Goal: Obtain resource: Download file/media

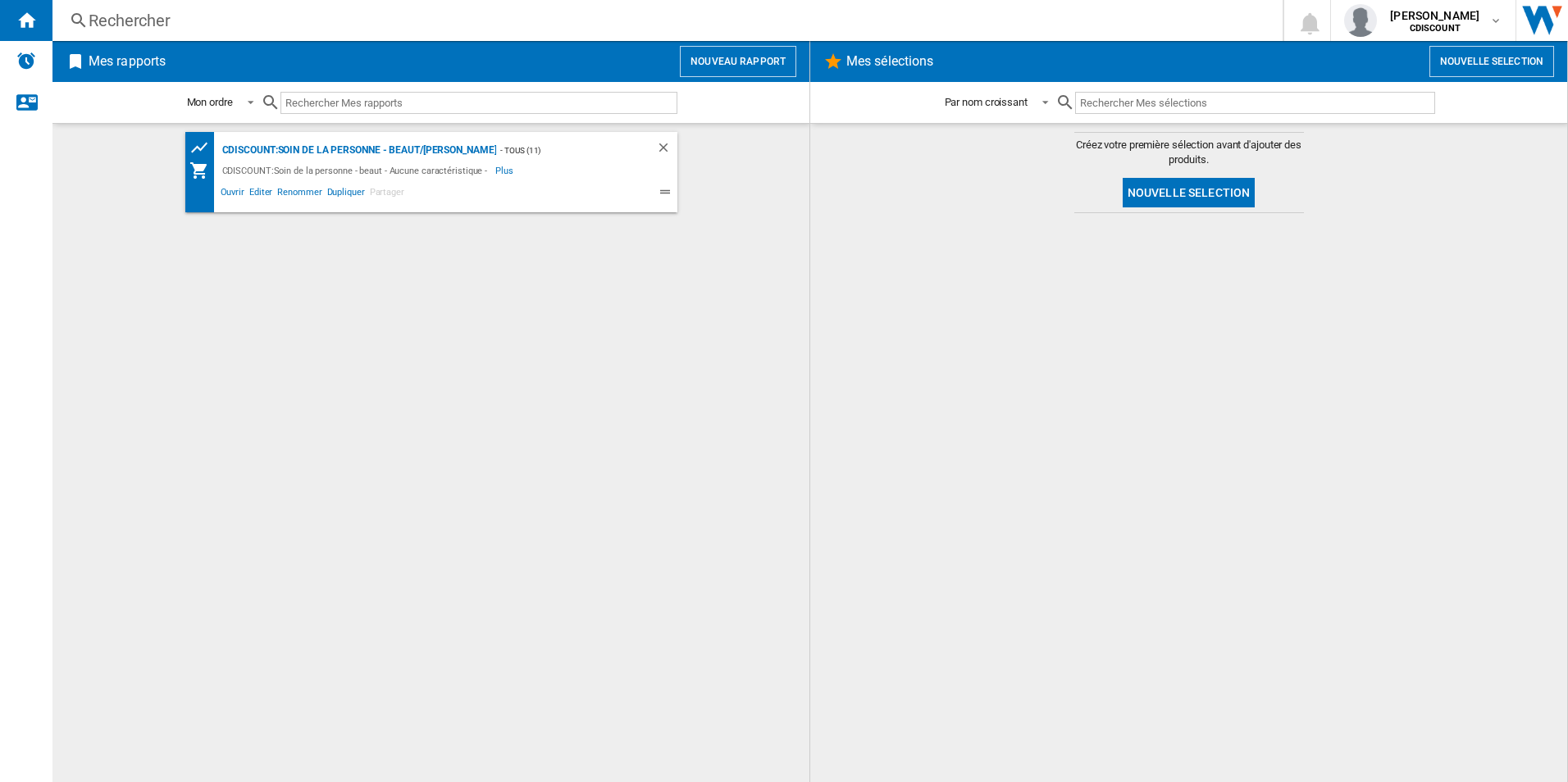
click at [342, 165] on div "CDISCOUNT:Soin de la personne - beaut - Aucune caractéristique -" at bounding box center [357, 170] width 278 height 20
click at [344, 150] on div "CDISCOUNT:Soin de la personne - beaut/[PERSON_NAME]" at bounding box center [357, 150] width 278 height 21
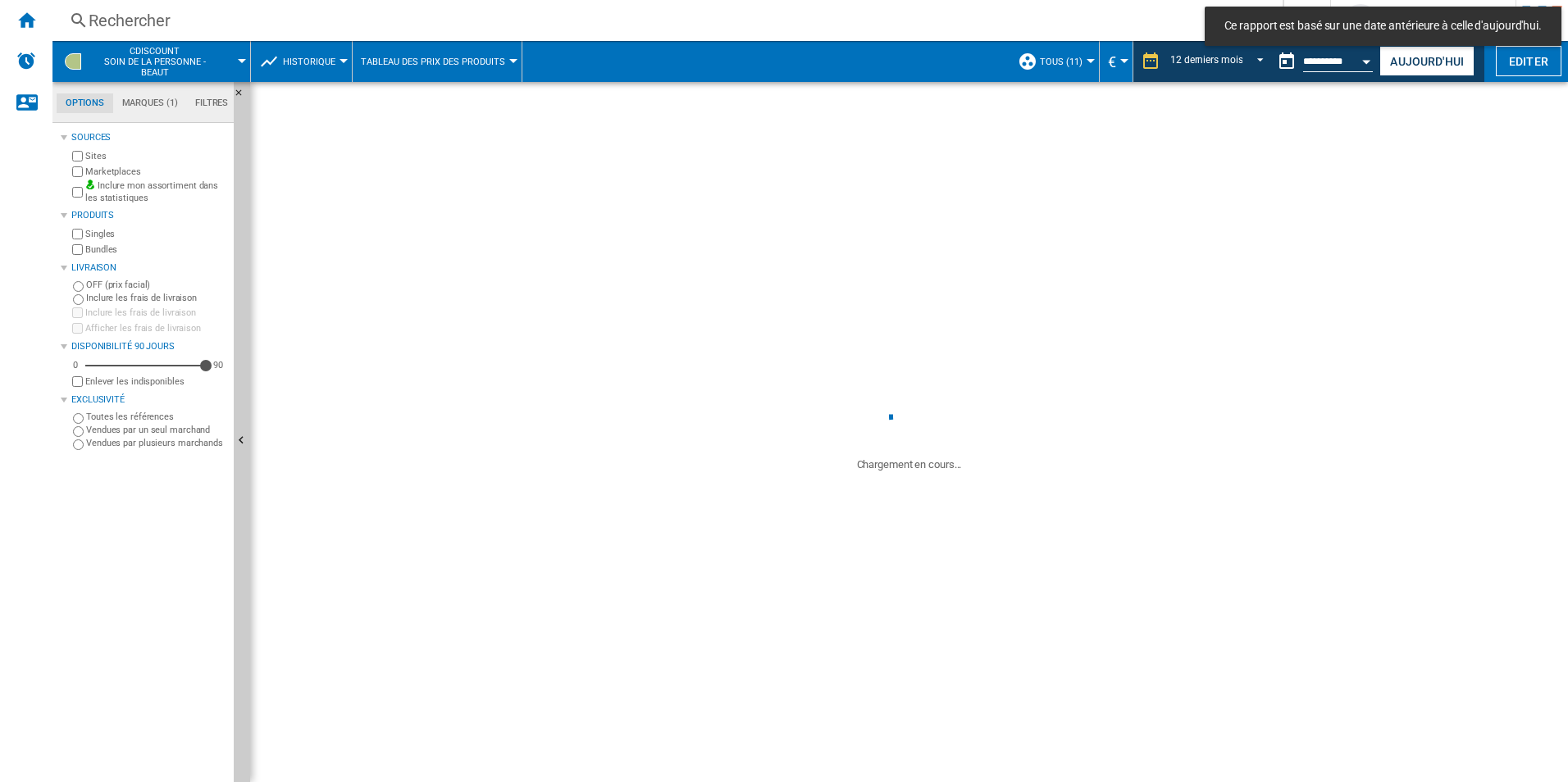
click at [163, 86] on md-tabs-canvas "Options Marques (1) Filtres Options Marques (1) Filtres" at bounding box center [150, 103] width 197 height 41
click at [160, 94] on md-tabs-canvas "Options Marques (1) Filtres Options Marques (1) Filtres" at bounding box center [150, 103] width 197 height 41
click at [158, 98] on md-tab-item "Marques (1)" at bounding box center [150, 103] width 73 height 20
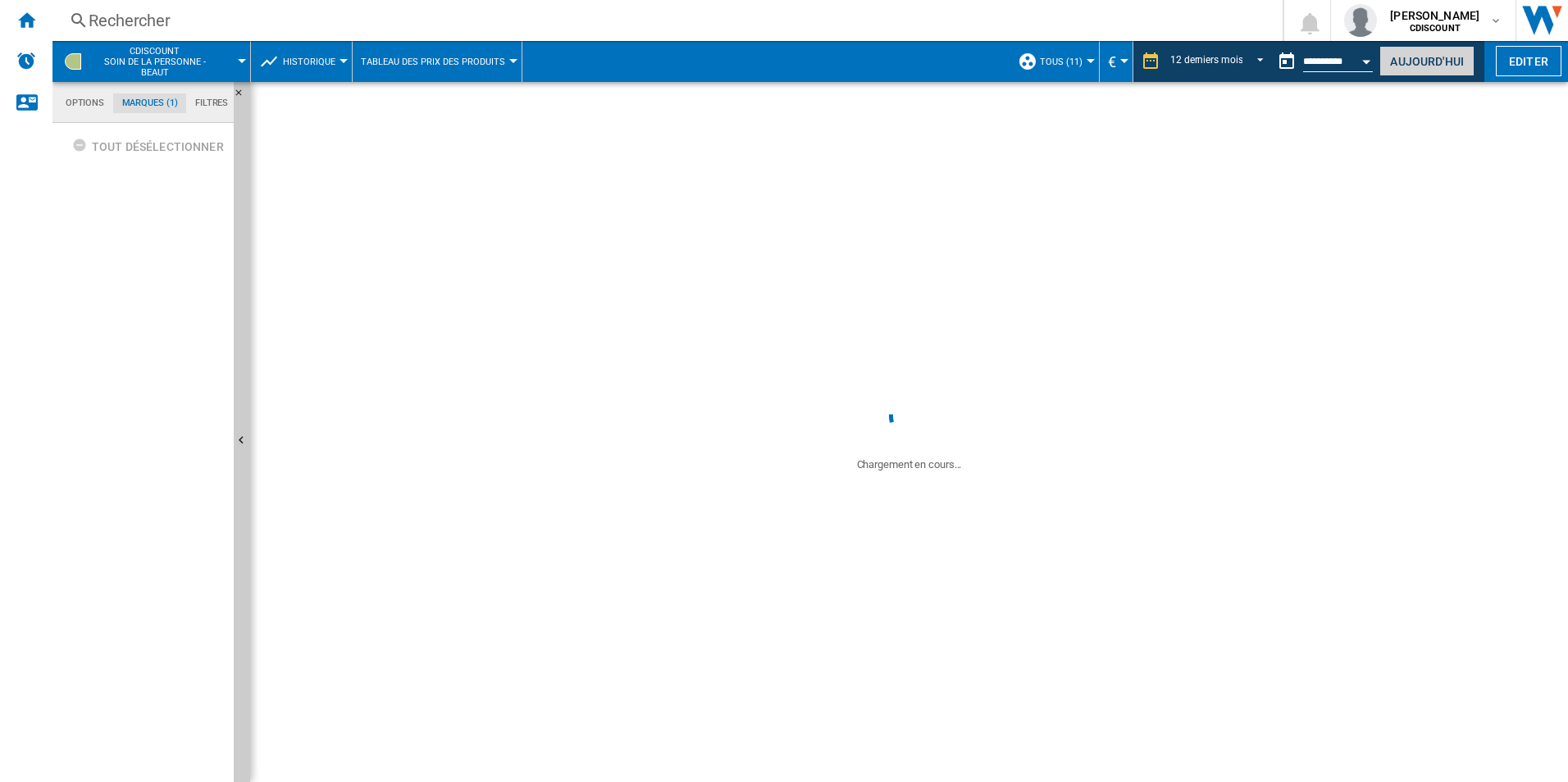
click at [1426, 73] on button "Aujourd'hui" at bounding box center [1427, 61] width 95 height 30
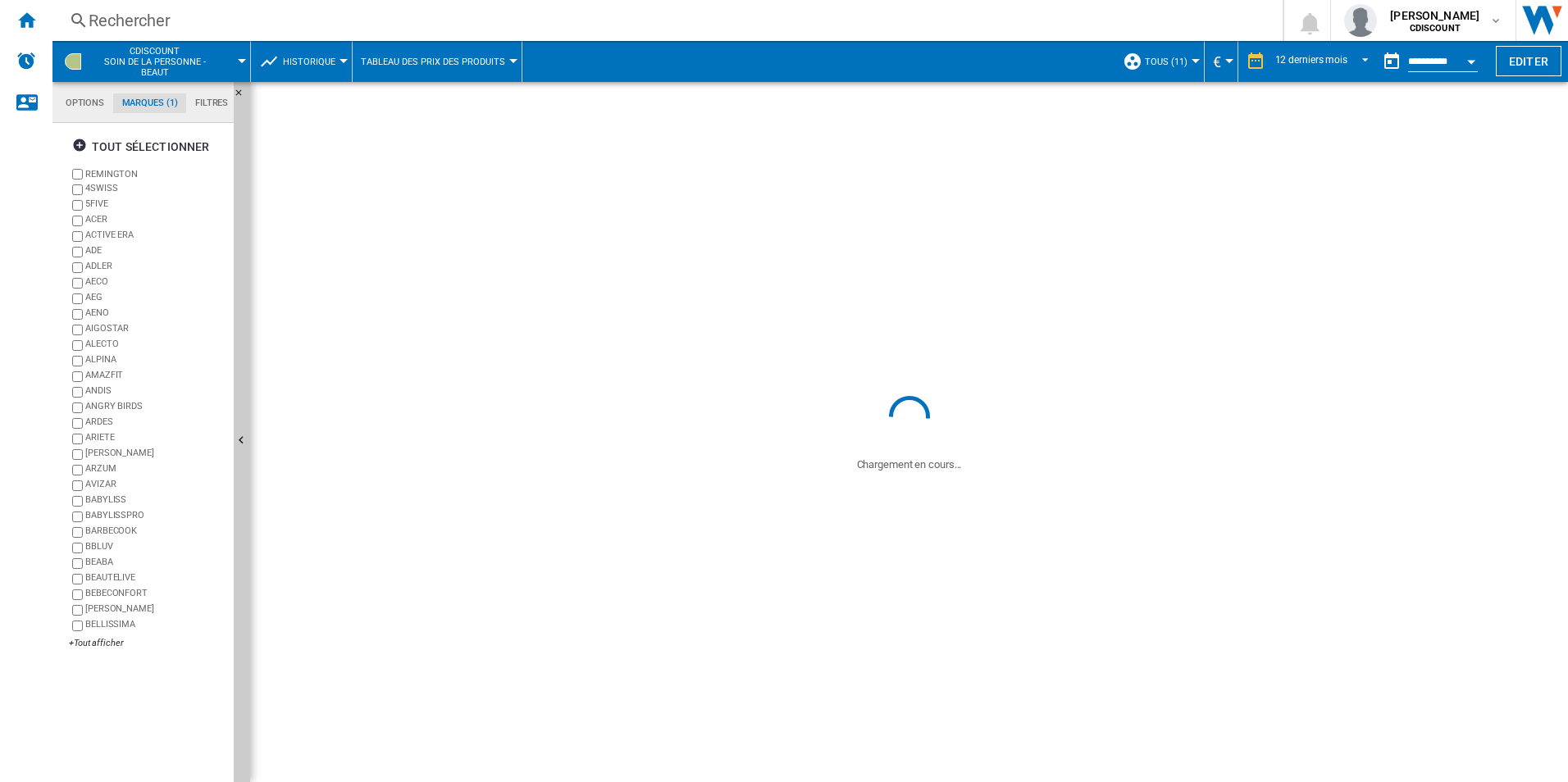
click at [85, 173] on label "REMINGTON" at bounding box center [156, 174] width 142 height 12
click at [95, 640] on div "+Tout afficher" at bounding box center [148, 643] width 158 height 12
drag, startPoint x: 83, startPoint y: 144, endPoint x: 91, endPoint y: 181, distance: 37.9
click at [84, 144] on ng-md-icon "button" at bounding box center [81, 147] width 20 height 20
click at [112, 647] on div "+Tout afficher" at bounding box center [148, 643] width 158 height 12
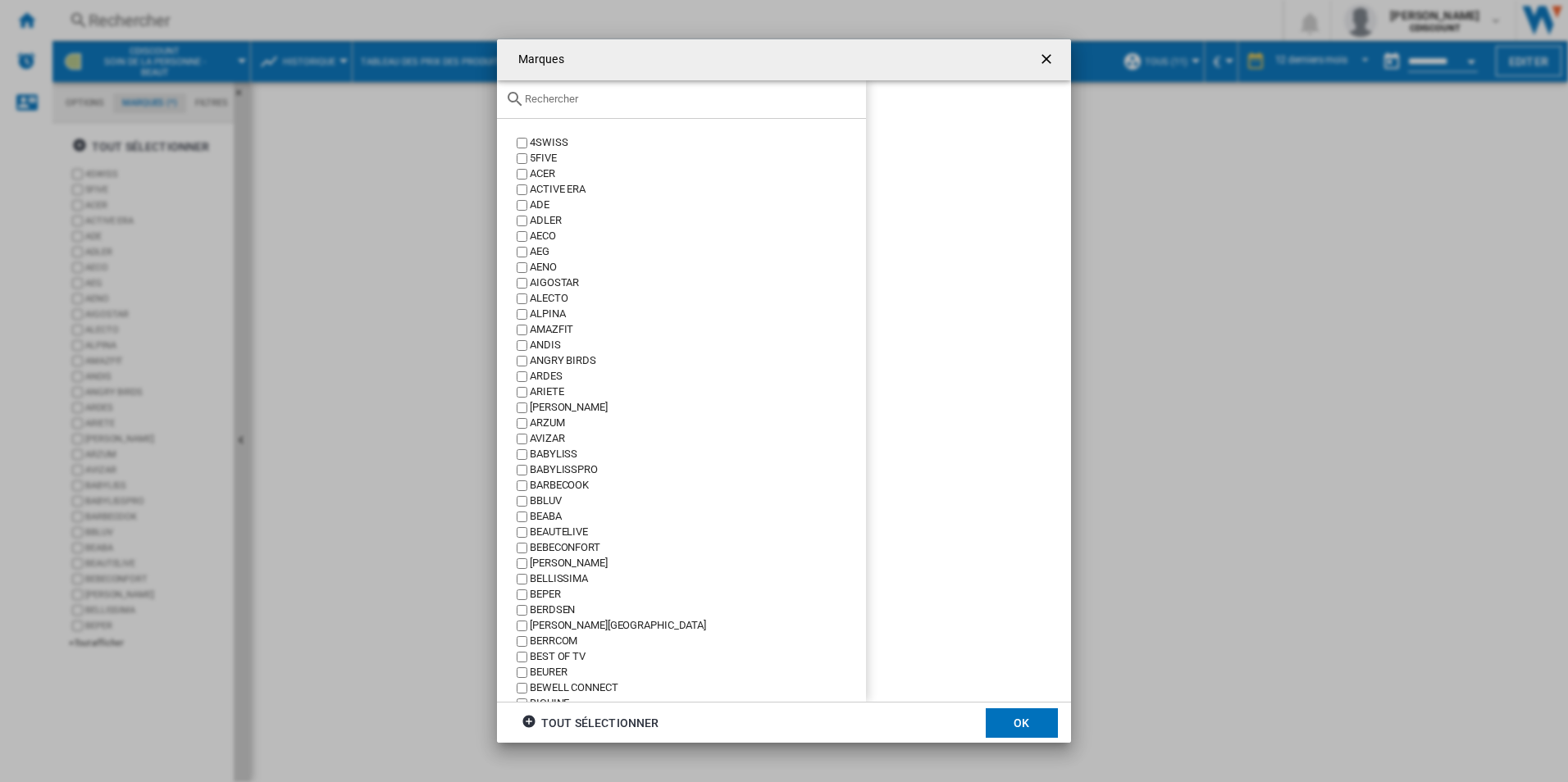
click at [574, 104] on input "{{::title}} OK ..." at bounding box center [691, 98] width 333 height 12
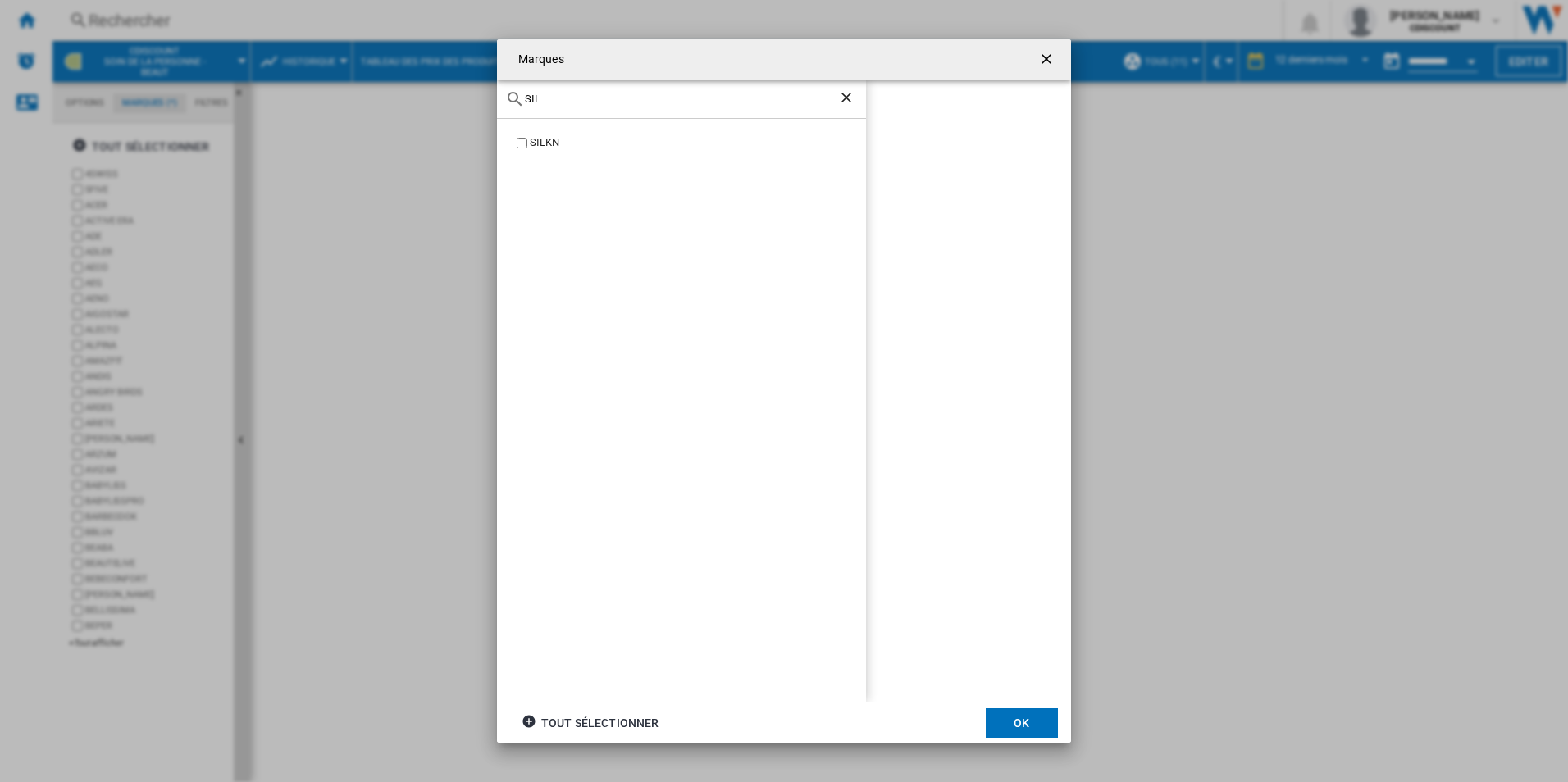
type input "SIL"
click at [1042, 726] on button "OK" at bounding box center [1021, 723] width 72 height 30
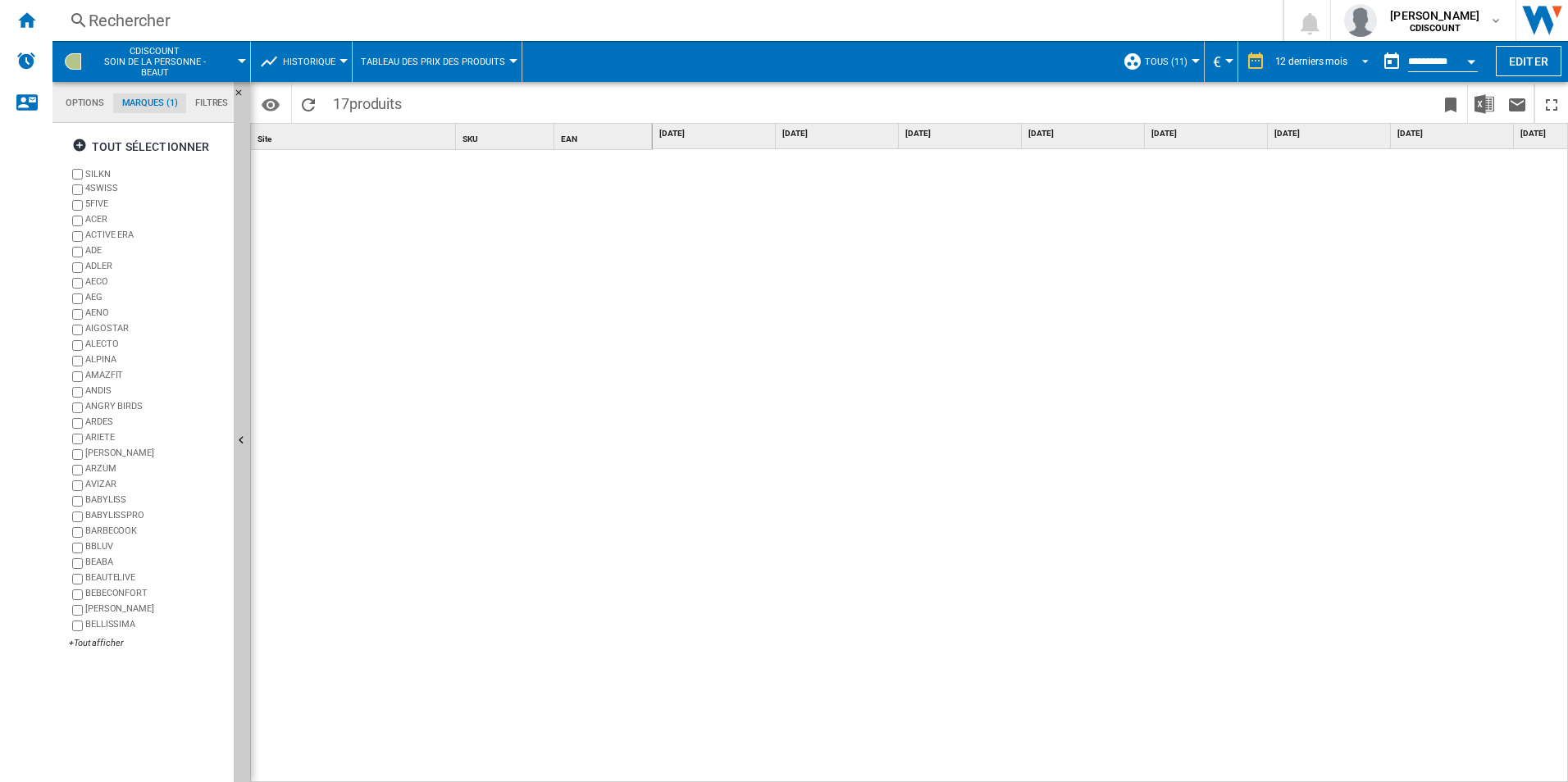
click at [1353, 64] on span "REPORTS.WIZARD.STEPS.REPORT.STEPS.REPORT_OPTIONS.PERIOD: 12 derniers mois" at bounding box center [1361, 60] width 20 height 15
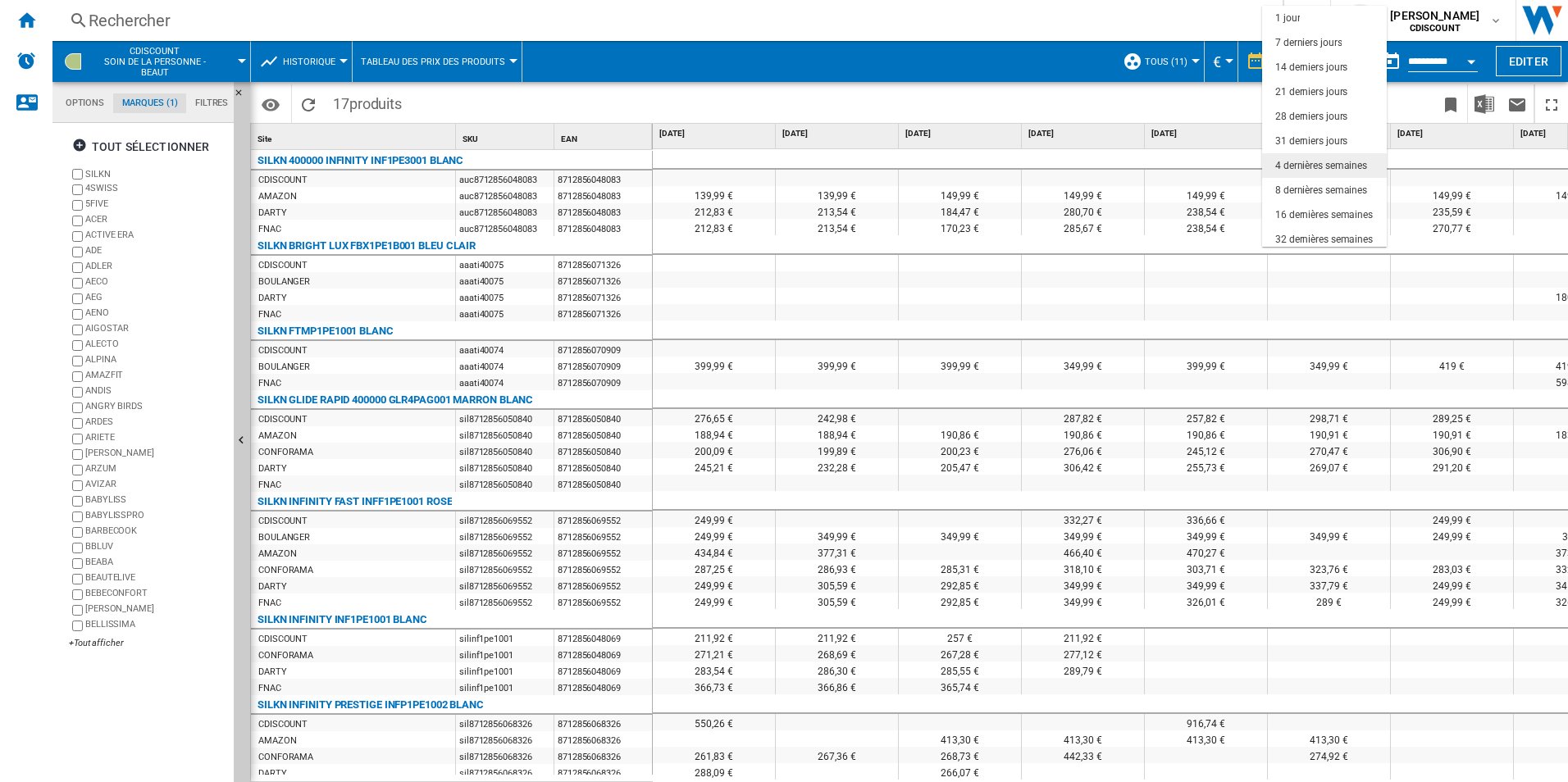
scroll to position [104, 0]
click at [1311, 64] on div "4 dernières semaines" at bounding box center [1321, 63] width 92 height 14
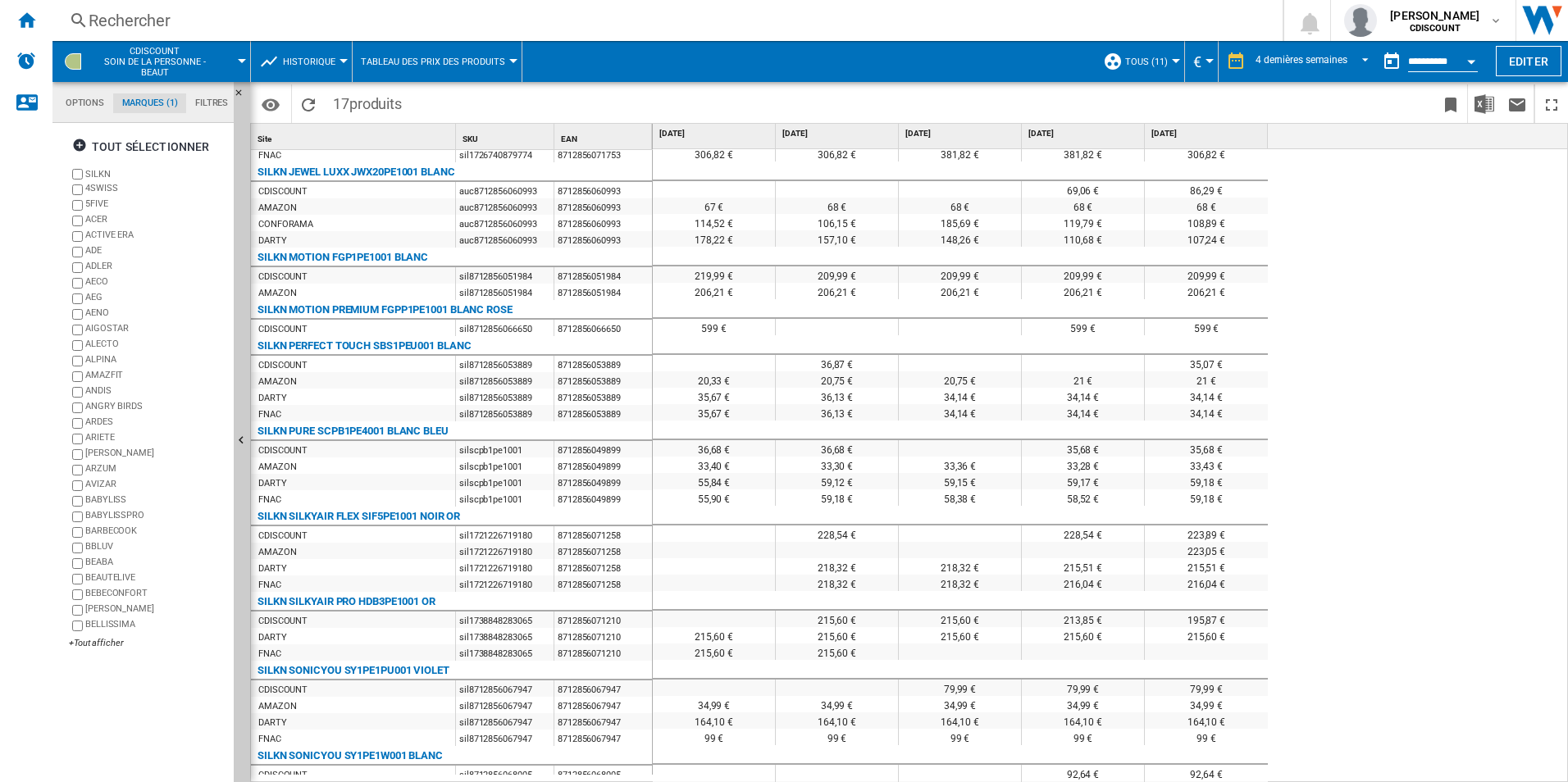
click at [1382, 516] on div "235,48 € 239,48 € 250,14 € 217,92 € 249,24 € 248,60 € 248,65 € 247,45 € 247,45 …" at bounding box center [1111, 466] width 916 height 633
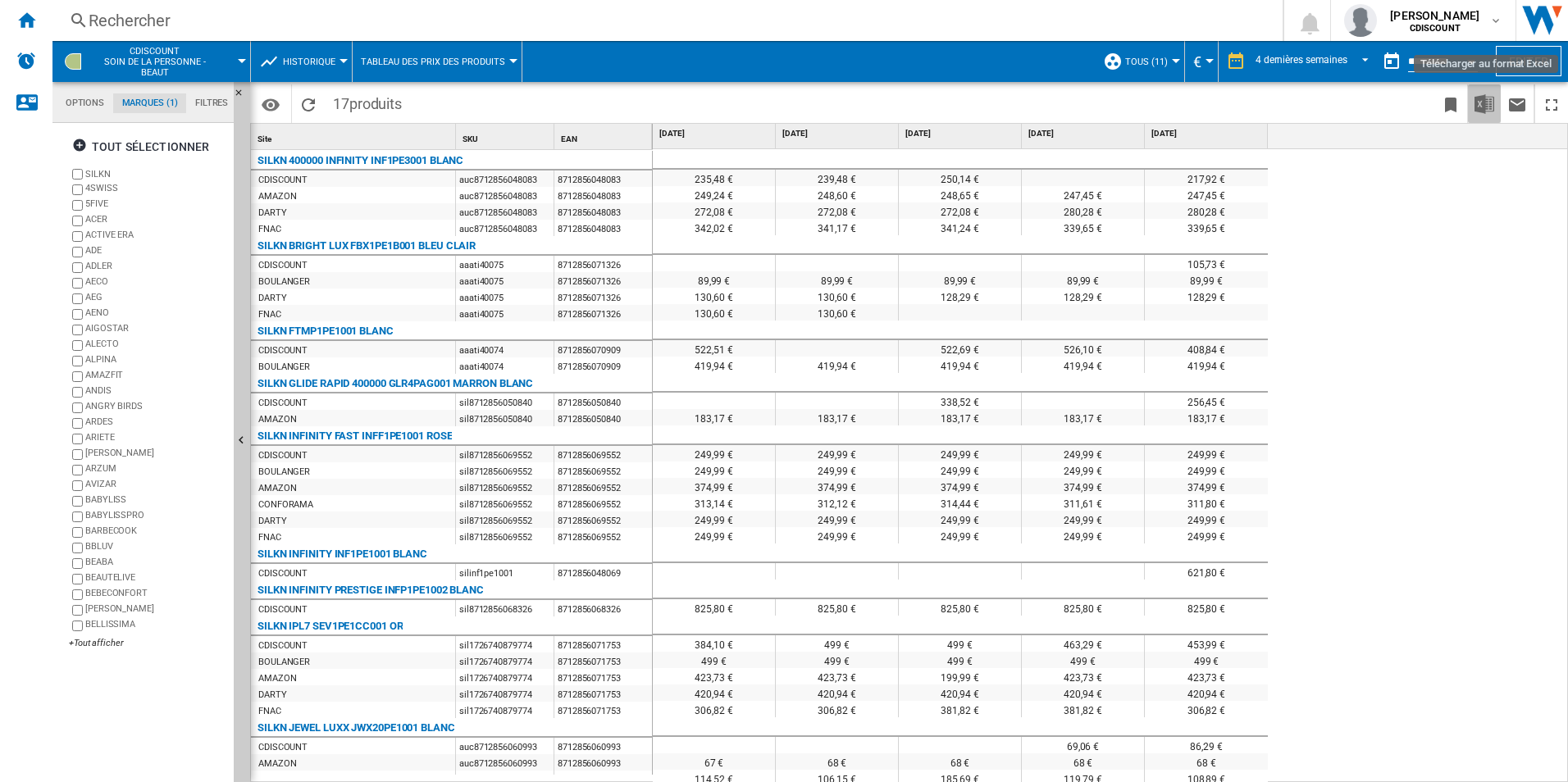
click at [1486, 111] on img "Télécharger au format Excel" at bounding box center [1484, 104] width 20 height 20
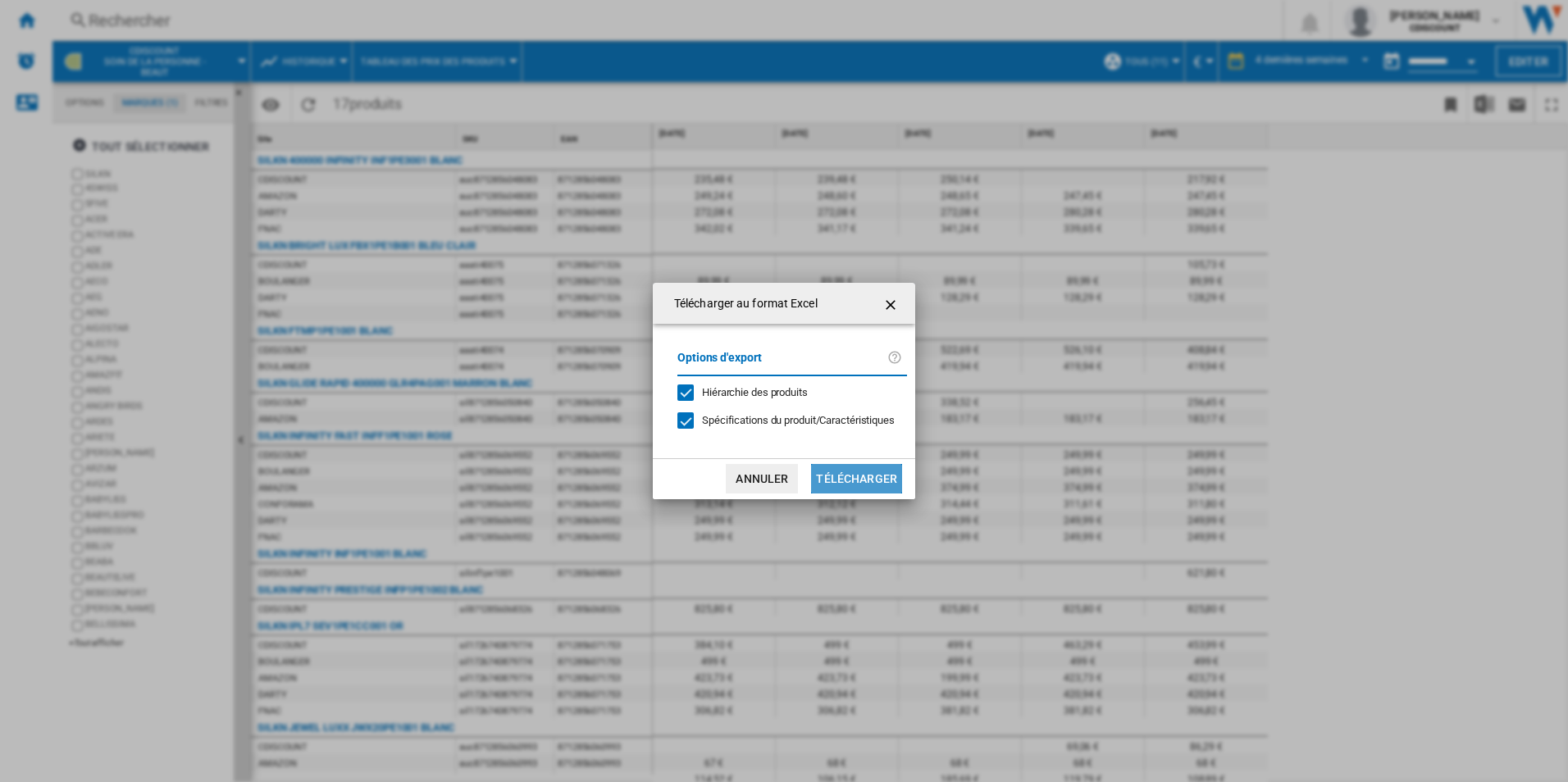
click at [867, 476] on button "Télécharger" at bounding box center [856, 479] width 91 height 30
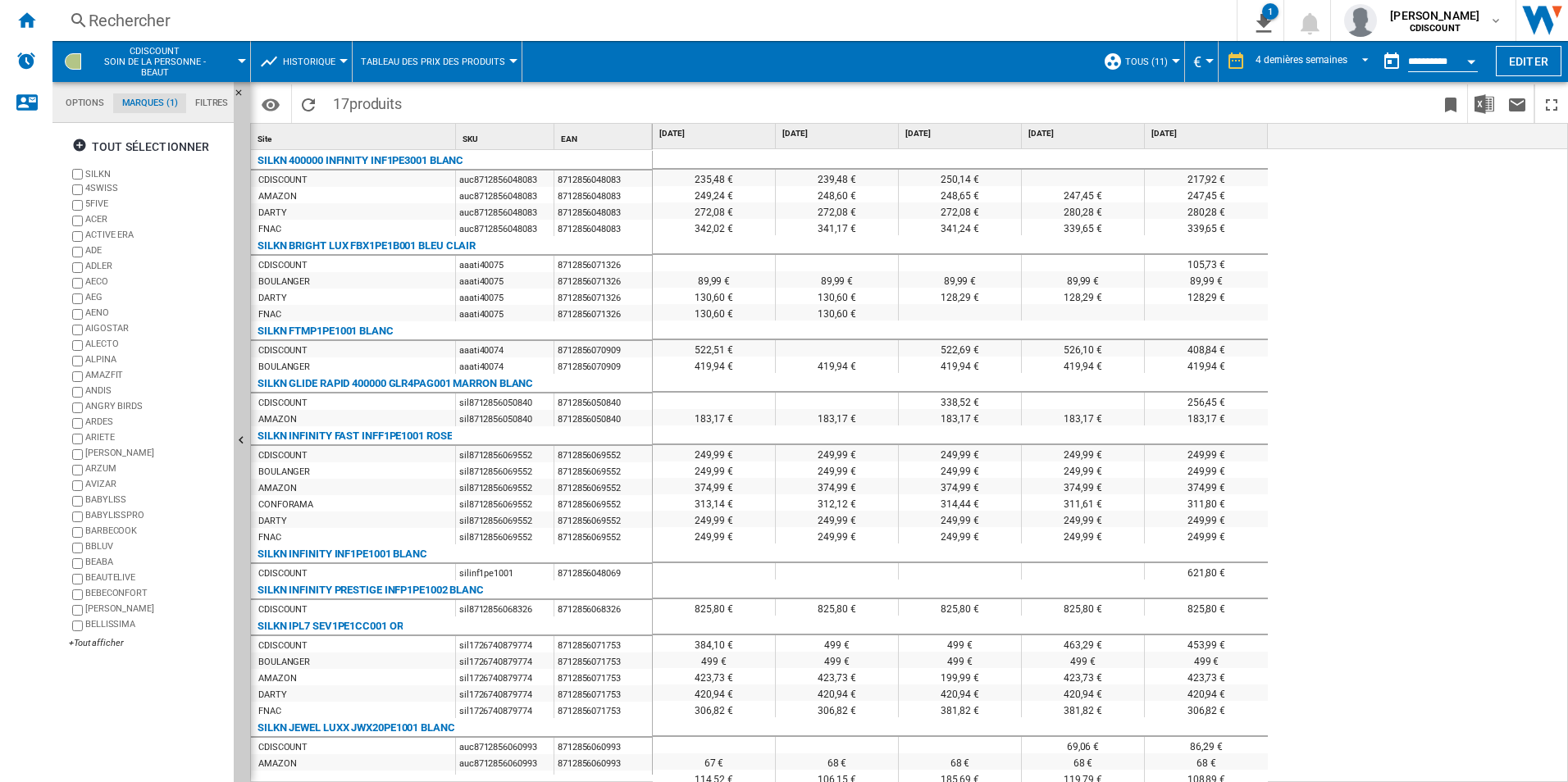
click at [89, 107] on md-tab-item "Options" at bounding box center [85, 103] width 57 height 20
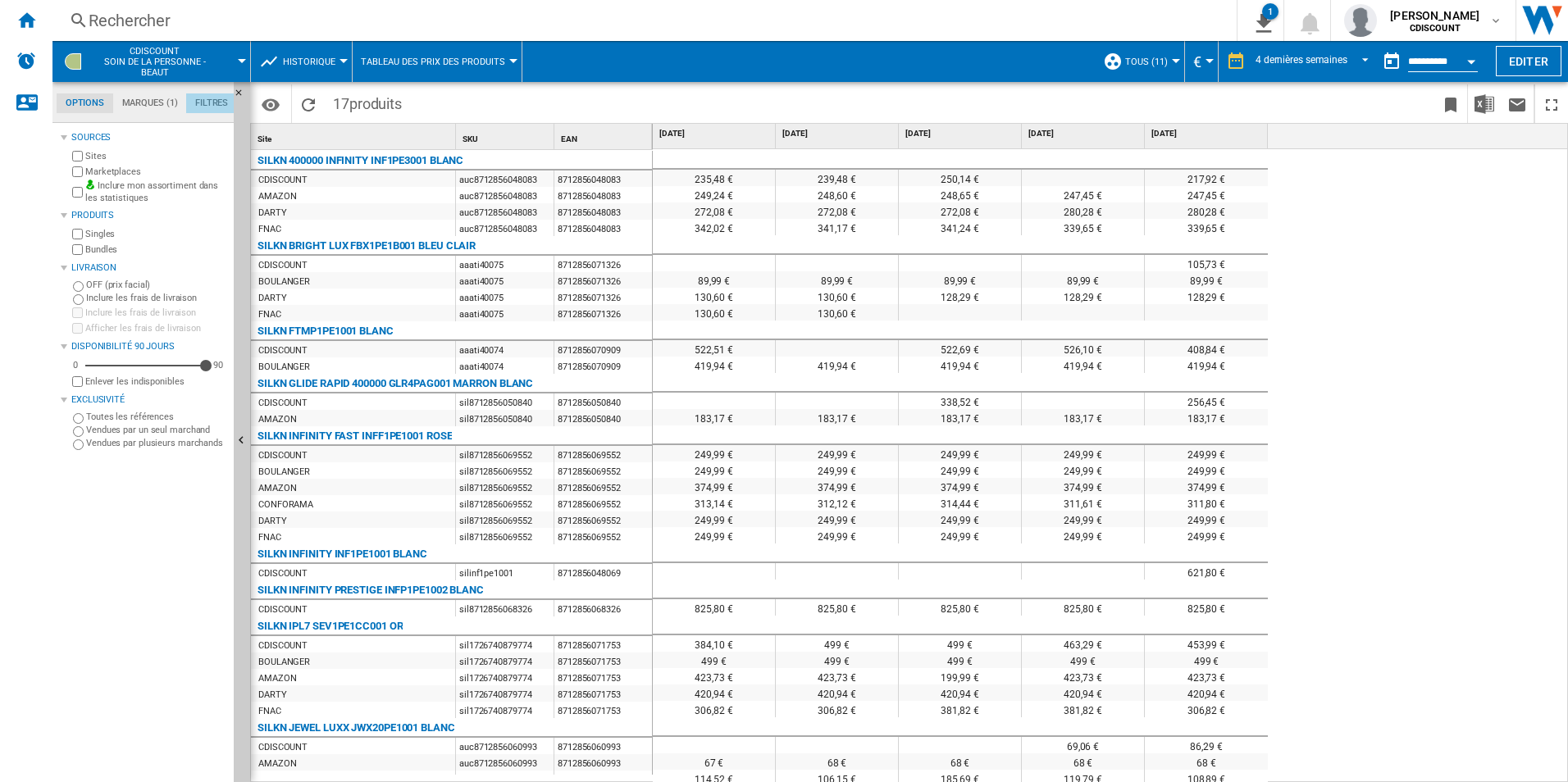
click at [195, 107] on md-tab-item "Filtres" at bounding box center [211, 103] width 50 height 20
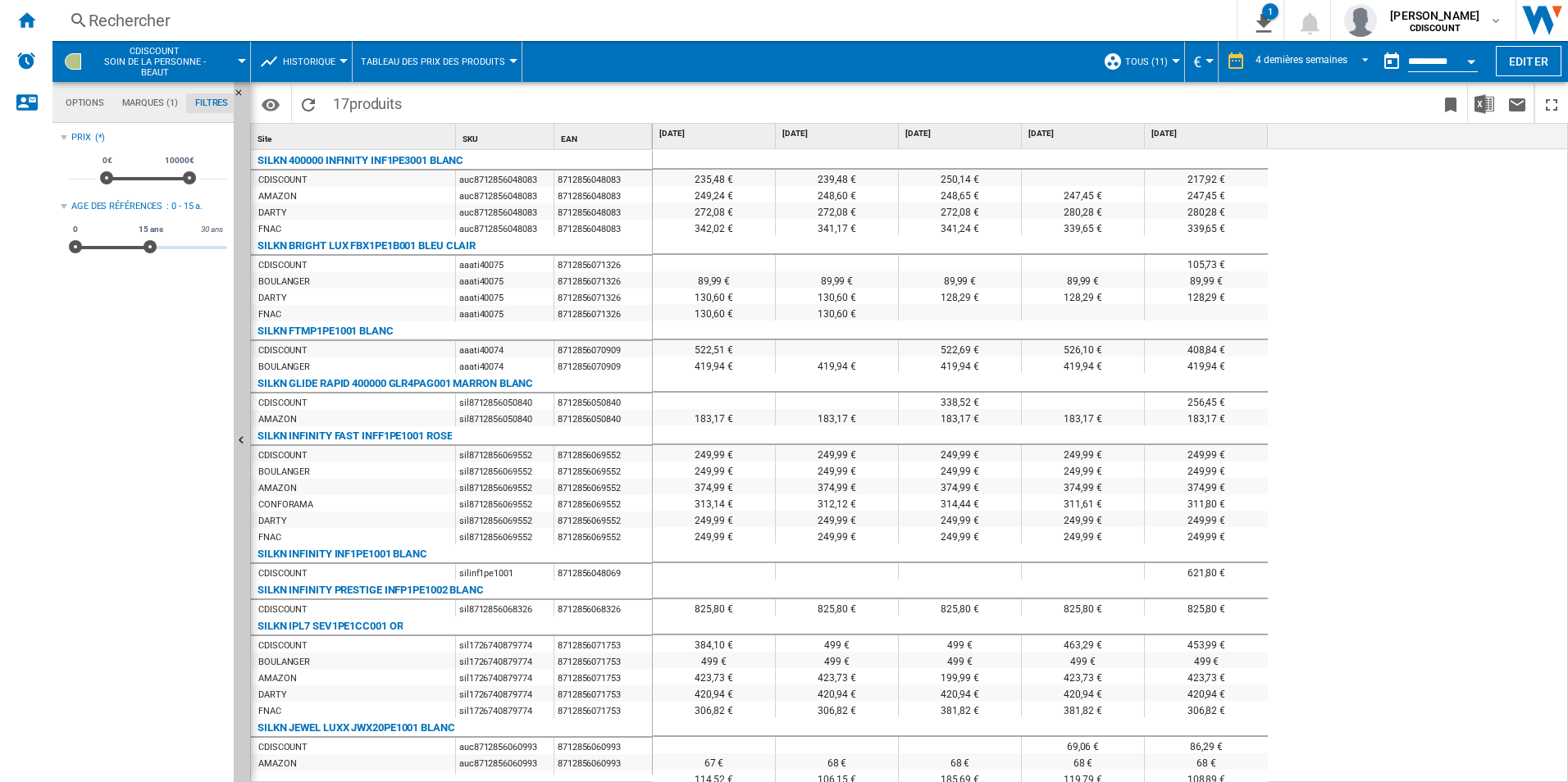
click at [147, 99] on md-tab-item "Marques (1)" at bounding box center [150, 103] width 73 height 20
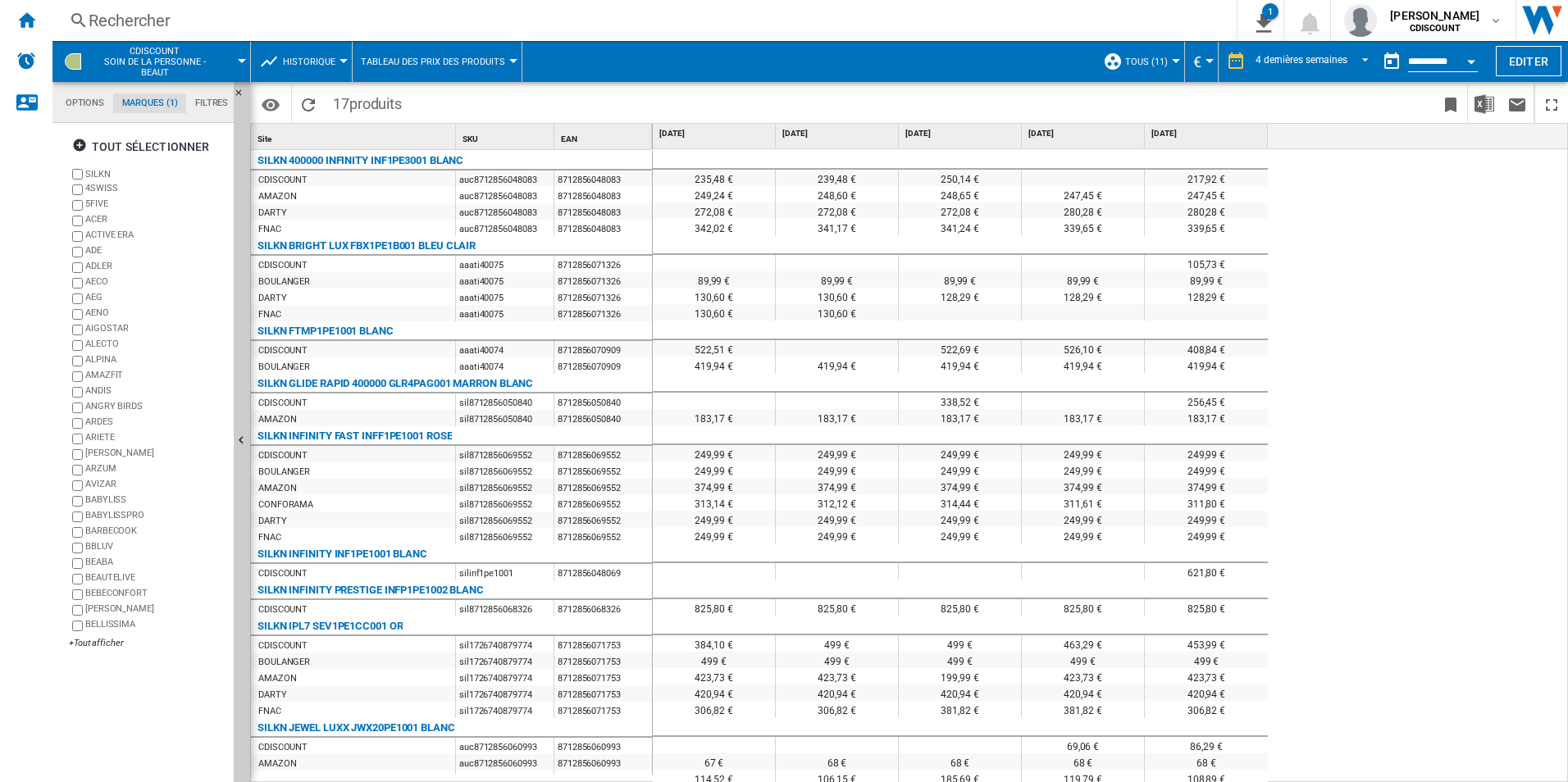
click at [82, 108] on md-tab-item "Options" at bounding box center [85, 103] width 57 height 20
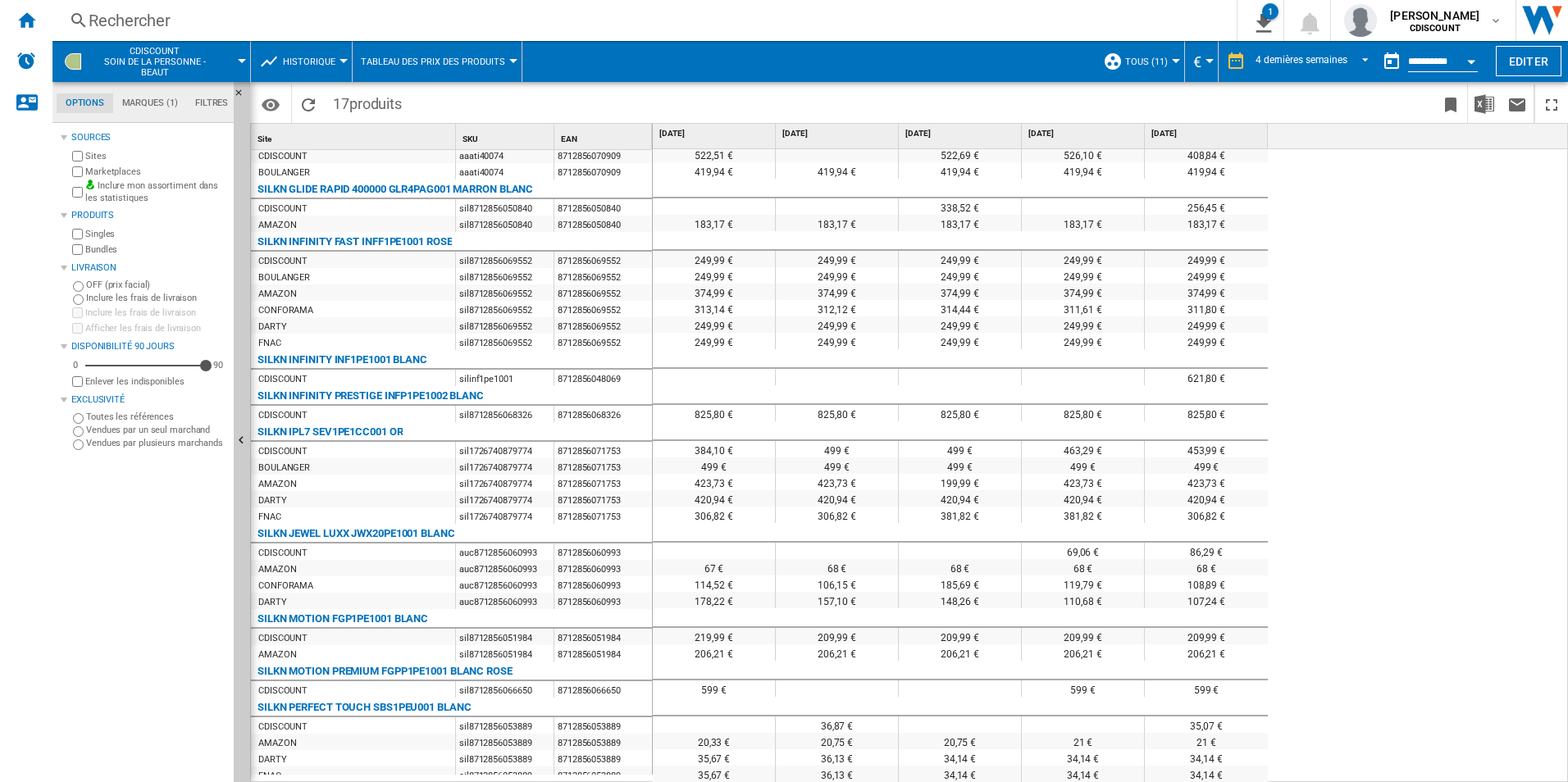
scroll to position [0, 0]
